Goal: Task Accomplishment & Management: Use online tool/utility

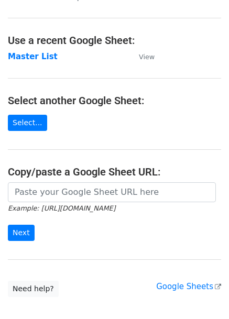
scroll to position [52, 0]
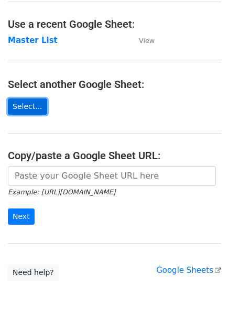
click at [28, 109] on link "Select..." at bounding box center [27, 106] width 39 height 16
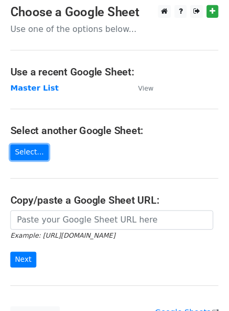
scroll to position [0, 0]
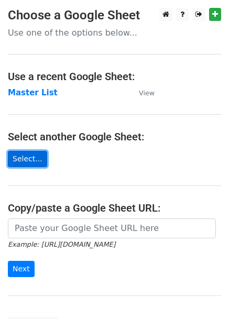
click at [26, 161] on link "Select..." at bounding box center [27, 159] width 39 height 16
click at [24, 160] on link "Select..." at bounding box center [27, 159] width 39 height 16
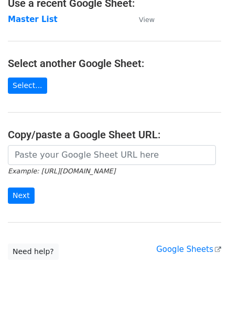
scroll to position [95, 0]
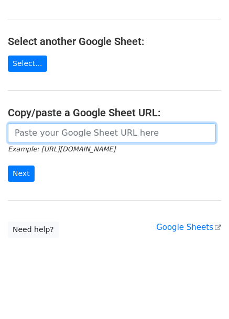
click at [193, 131] on input "url" at bounding box center [112, 133] width 208 height 20
paste input "https://docs.google.com/spreadsheets/d/1EOTH6AmD9Pdnu0234PesY82QUj2InYY-/edit?u…"
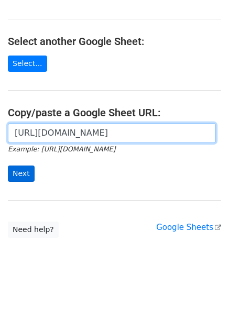
type input "https://docs.google.com/spreadsheets/d/1EOTH6AmD9Pdnu0234PesY82QUj2InYY-/edit?u…"
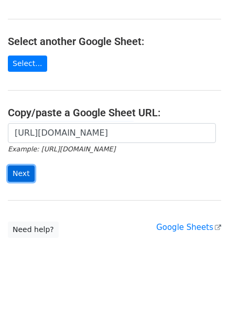
click at [29, 177] on input "Next" at bounding box center [21, 174] width 27 height 16
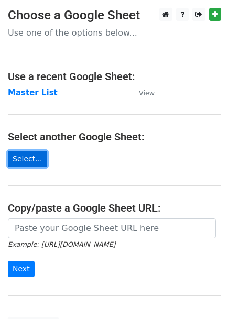
click at [24, 158] on link "Select..." at bounding box center [27, 159] width 39 height 16
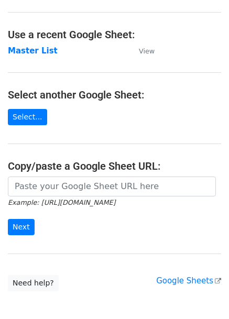
scroll to position [95, 0]
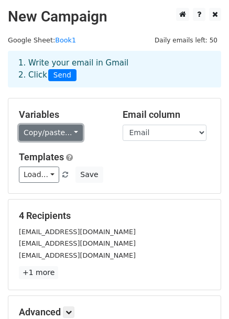
click at [66, 135] on link "Copy/paste..." at bounding box center [51, 133] width 64 height 16
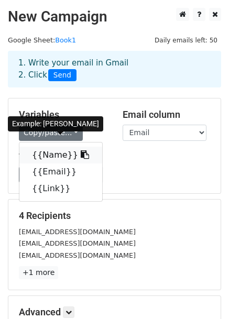
click at [61, 150] on link "{{Name}}" at bounding box center [60, 155] width 83 height 17
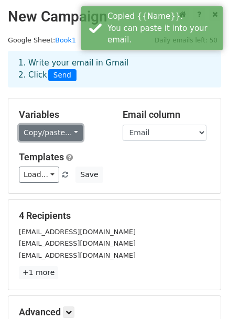
click at [50, 133] on link "Copy/paste..." at bounding box center [51, 133] width 64 height 16
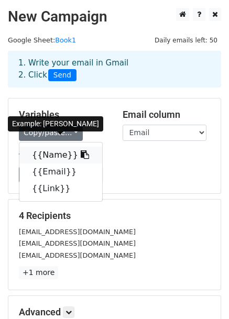
click at [60, 156] on link "{{Name}}" at bounding box center [60, 155] width 83 height 17
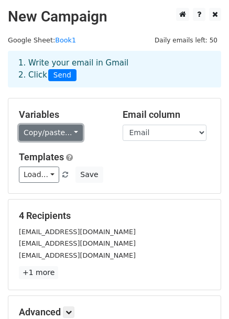
click at [70, 133] on link "Copy/paste..." at bounding box center [51, 133] width 64 height 16
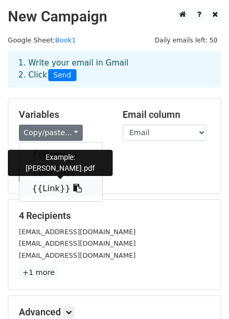
click at [50, 190] on link "{{Link}}" at bounding box center [60, 188] width 83 height 17
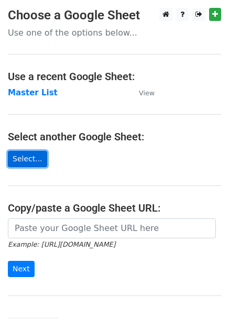
click at [37, 160] on link "Select..." at bounding box center [27, 159] width 39 height 16
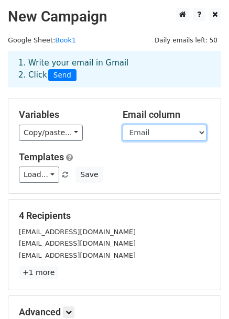
click at [169, 136] on select "Name Email Link" at bounding box center [165, 133] width 84 height 16
click at [123, 125] on select "Name Email Link" at bounding box center [165, 133] width 84 height 16
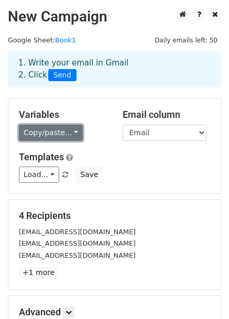
click at [73, 130] on link "Copy/paste..." at bounding box center [51, 133] width 64 height 16
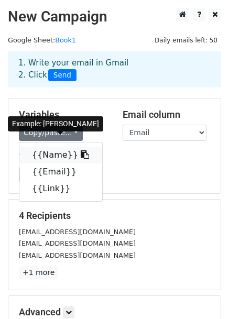
click at [64, 159] on link "{{Name}}" at bounding box center [60, 155] width 83 height 17
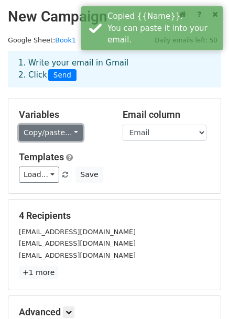
click at [69, 129] on link "Copy/paste..." at bounding box center [51, 133] width 64 height 16
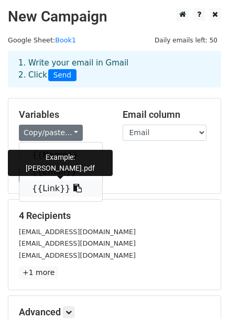
click at [48, 186] on link "{{Link}}" at bounding box center [60, 188] width 83 height 17
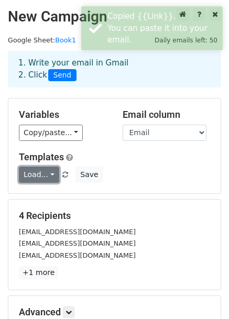
click at [54, 173] on link "Load..." at bounding box center [39, 175] width 40 height 16
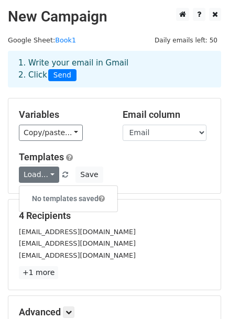
click at [177, 142] on div "Variables Copy/paste... {{Name}} {{Email}} {{Link}} Email column Name Email Lin…" at bounding box center [114, 145] width 212 height 95
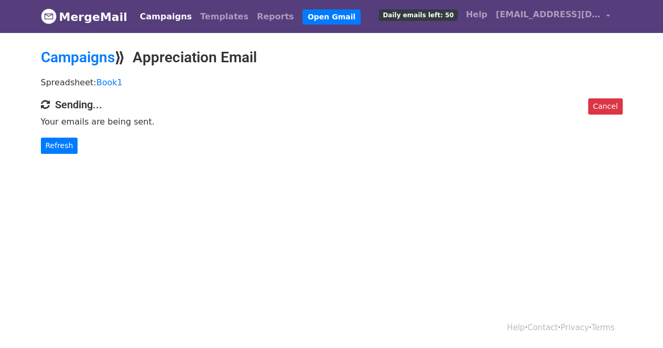
click at [450, 17] on span "Daily emails left: 50" at bounding box center [418, 15] width 78 height 12
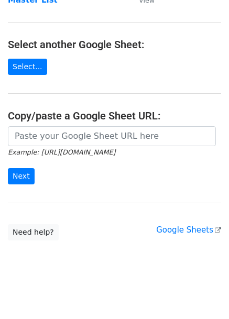
scroll to position [107, 0]
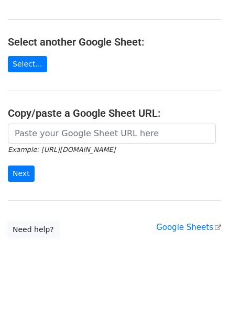
click at [37, 223] on link "Need help?" at bounding box center [33, 230] width 51 height 16
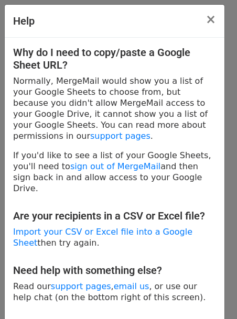
click at [69, 150] on p "If you'd like to see a list of your Google Sheets, you'll need to sign out of M…" at bounding box center [114, 172] width 203 height 44
click at [209, 19] on span "×" at bounding box center [210, 19] width 10 height 15
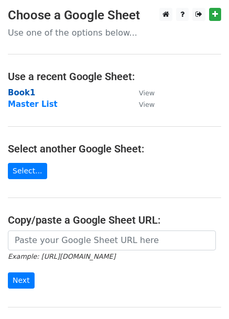
click at [24, 93] on strong "Book1" at bounding box center [21, 92] width 27 height 9
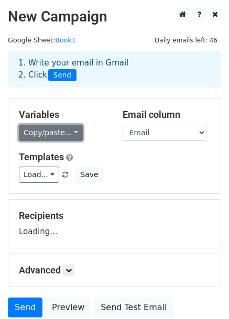
click at [39, 136] on link "Copy/paste..." at bounding box center [51, 133] width 64 height 16
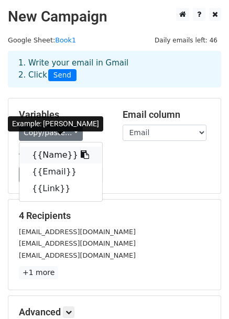
click at [57, 153] on link "{{Name}}" at bounding box center [60, 155] width 83 height 17
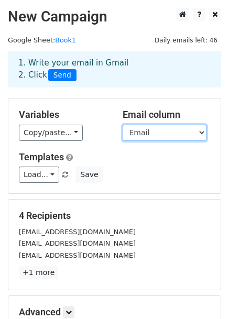
click at [140, 138] on select "Name Email Link" at bounding box center [165, 133] width 84 height 16
click at [123, 125] on select "Name Email Link" at bounding box center [165, 133] width 84 height 16
click at [99, 145] on div "Variables Copy/paste... {{Name}} {{Email}} {{Link}} Email column Name Email Lin…" at bounding box center [114, 145] width 212 height 95
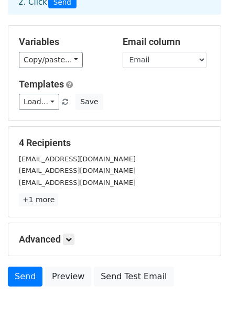
scroll to position [23, 0]
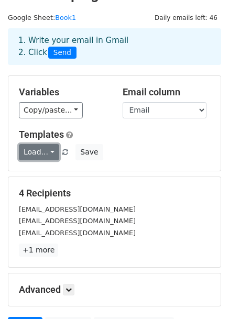
click at [49, 152] on link "Load..." at bounding box center [39, 152] width 40 height 16
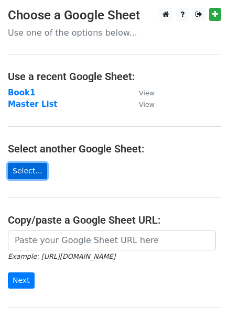
click at [31, 164] on link "Select..." at bounding box center [27, 171] width 39 height 16
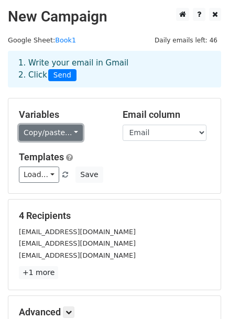
click at [70, 132] on link "Copy/paste..." at bounding box center [51, 133] width 64 height 16
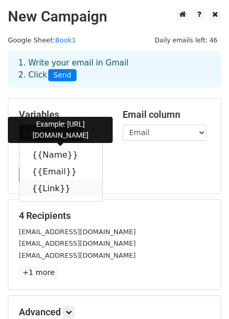
click at [73, 187] on icon at bounding box center [77, 188] width 8 height 8
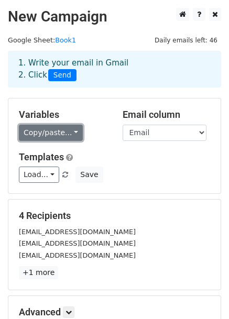
click at [63, 131] on link "Copy/paste..." at bounding box center [51, 133] width 64 height 16
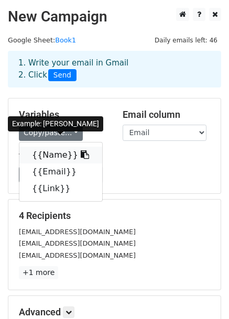
click at [81, 154] on icon at bounding box center [85, 154] width 8 height 8
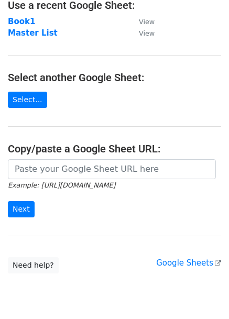
scroll to position [107, 0]
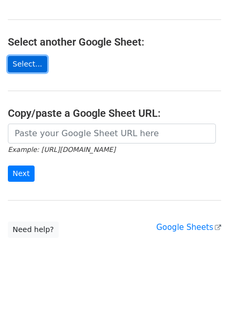
click at [29, 65] on link "Select..." at bounding box center [27, 64] width 39 height 16
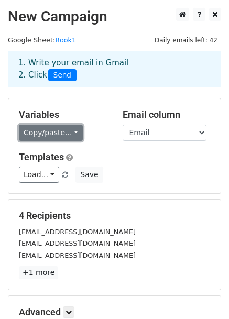
click at [52, 130] on link "Copy/paste..." at bounding box center [51, 133] width 64 height 16
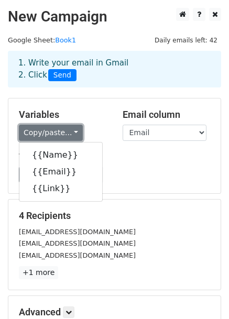
click at [52, 130] on link "Copy/paste..." at bounding box center [51, 133] width 64 height 16
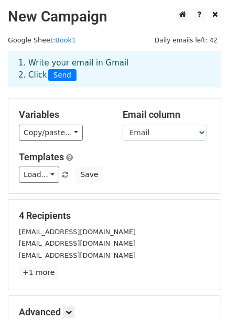
click at [83, 105] on div "Variables Copy/paste... {{Name}} {{Email}} {{Link}} Email column Name Email Lin…" at bounding box center [114, 145] width 212 height 95
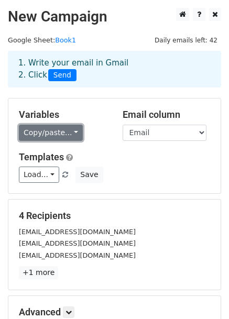
click at [75, 131] on link "Copy/paste..." at bounding box center [51, 133] width 64 height 16
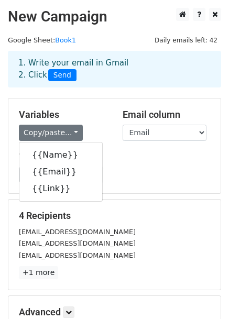
click at [96, 119] on h5 "Variables" at bounding box center [63, 115] width 88 height 12
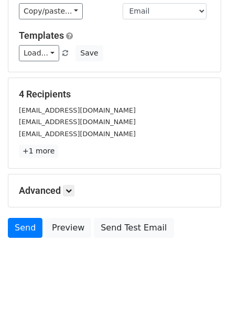
scroll to position [127, 0]
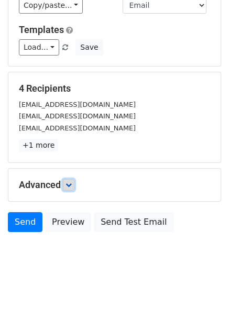
click at [74, 186] on link at bounding box center [69, 185] width 12 height 12
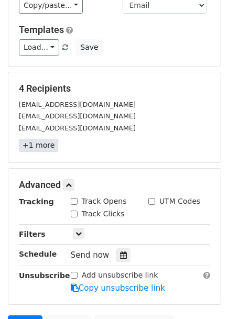
click at [47, 145] on link "+1 more" at bounding box center [38, 145] width 39 height 13
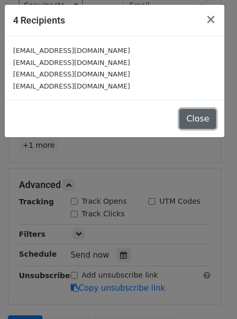
click at [195, 115] on button "Close" at bounding box center [197, 119] width 37 height 20
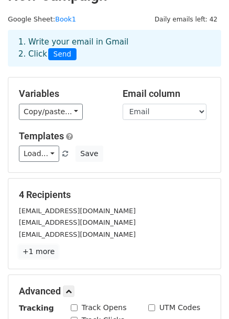
scroll to position [20, 0]
